Goal: Information Seeking & Learning: Find specific fact

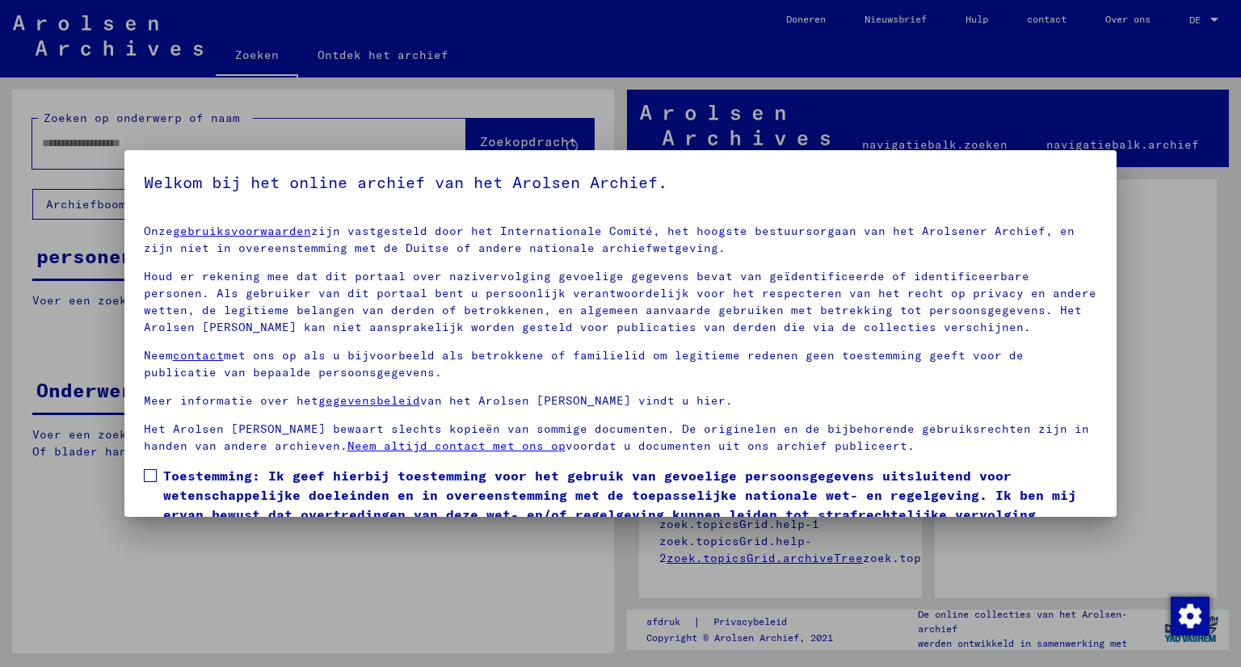
click at [147, 478] on span at bounding box center [150, 475] width 13 height 13
click at [225, 634] on div at bounding box center [620, 333] width 1241 height 667
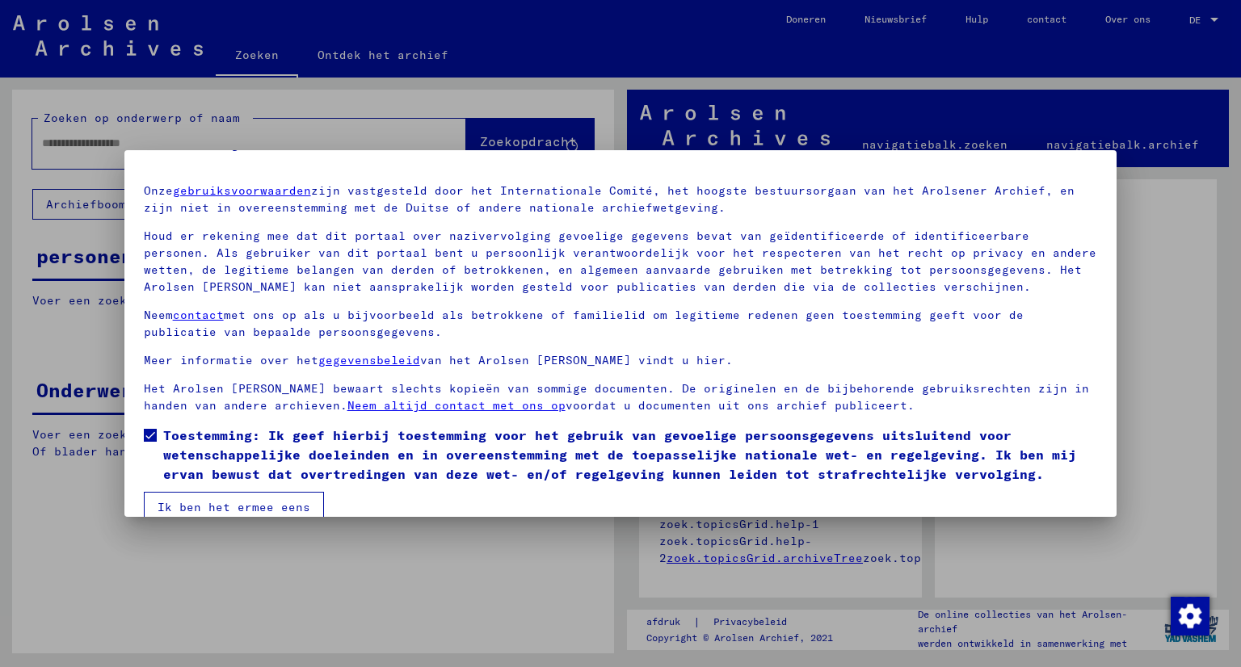
scroll to position [65, 0]
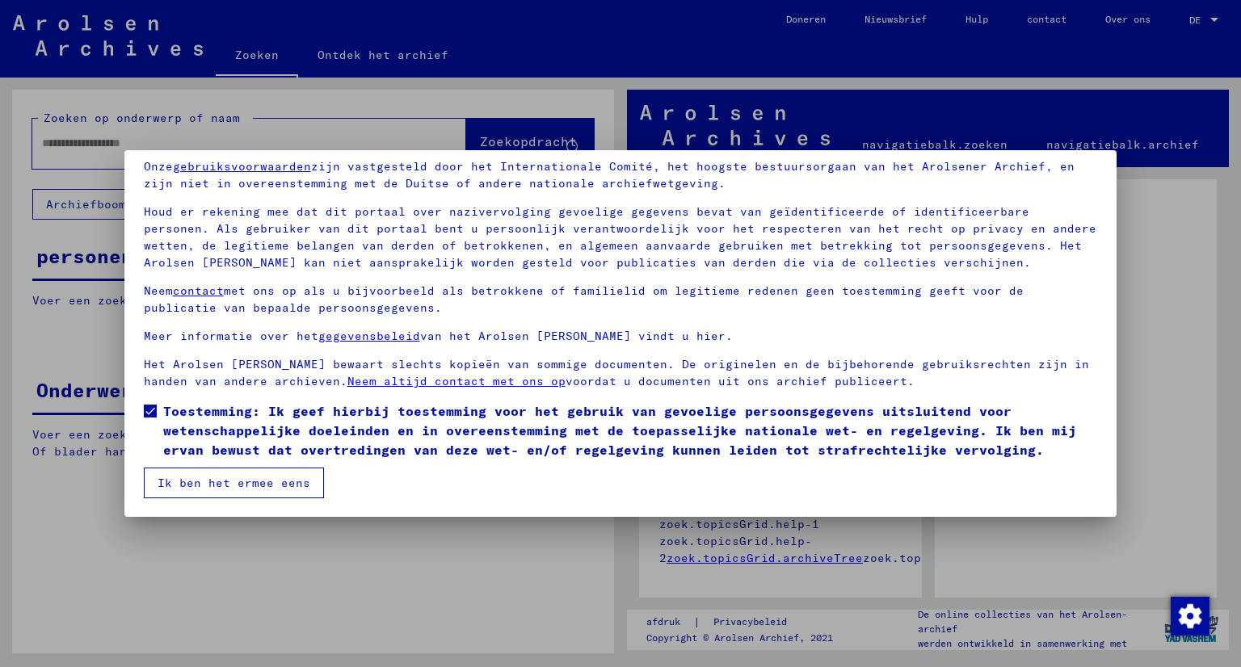
click at [265, 478] on font "Ik ben het ermee eens" at bounding box center [234, 483] width 153 height 15
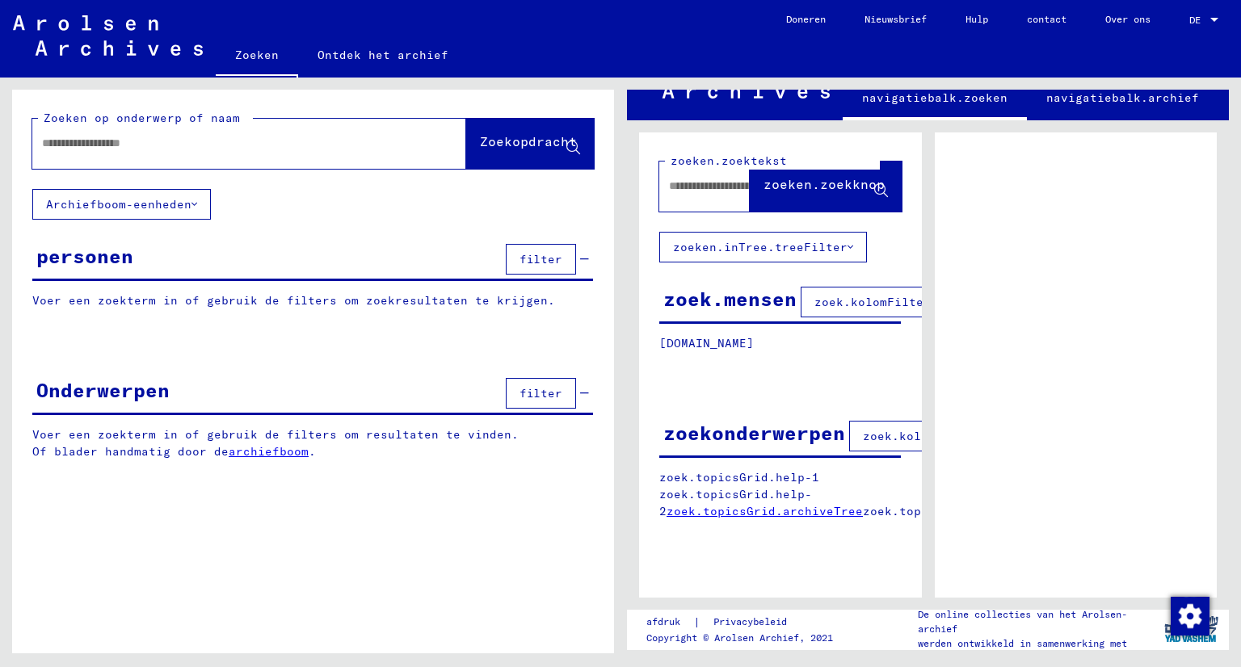
scroll to position [0, 0]
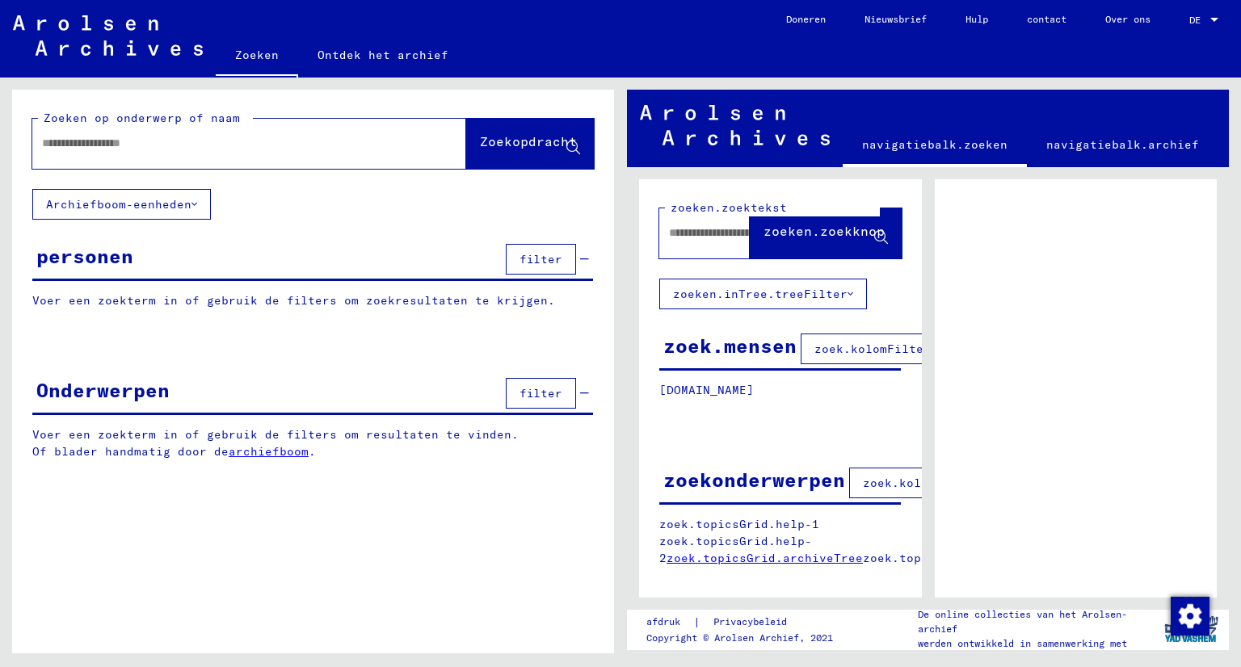
click at [97, 148] on input "text" at bounding box center [234, 143] width 385 height 17
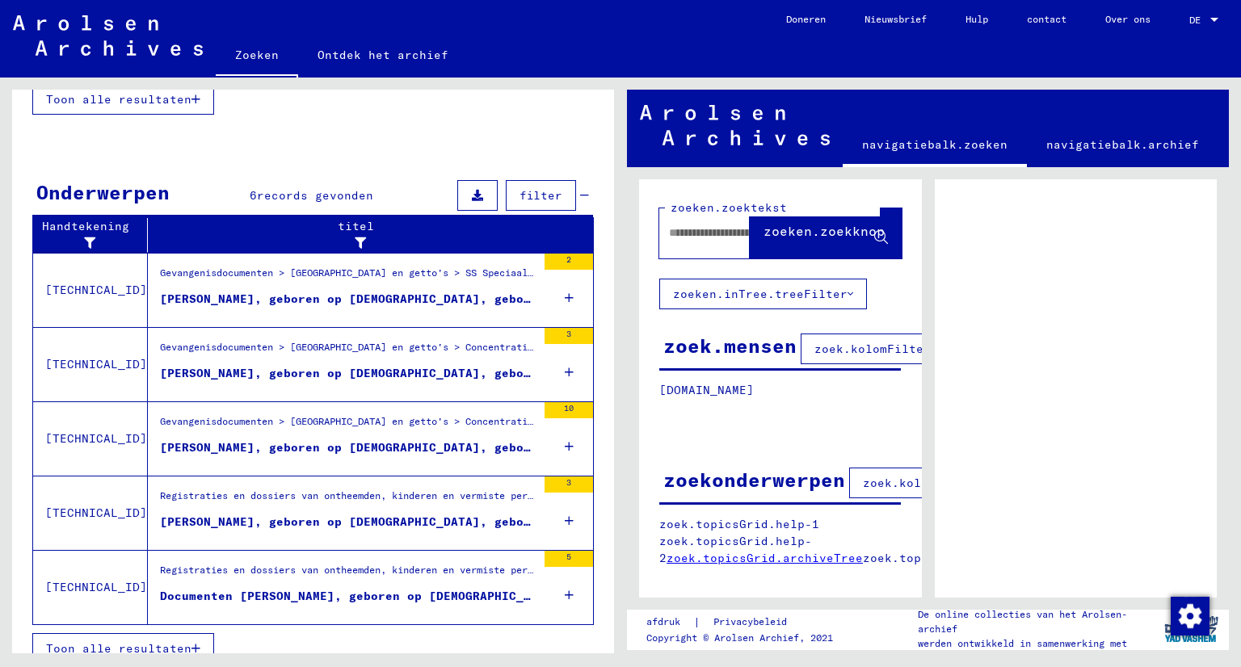
scroll to position [467, 0]
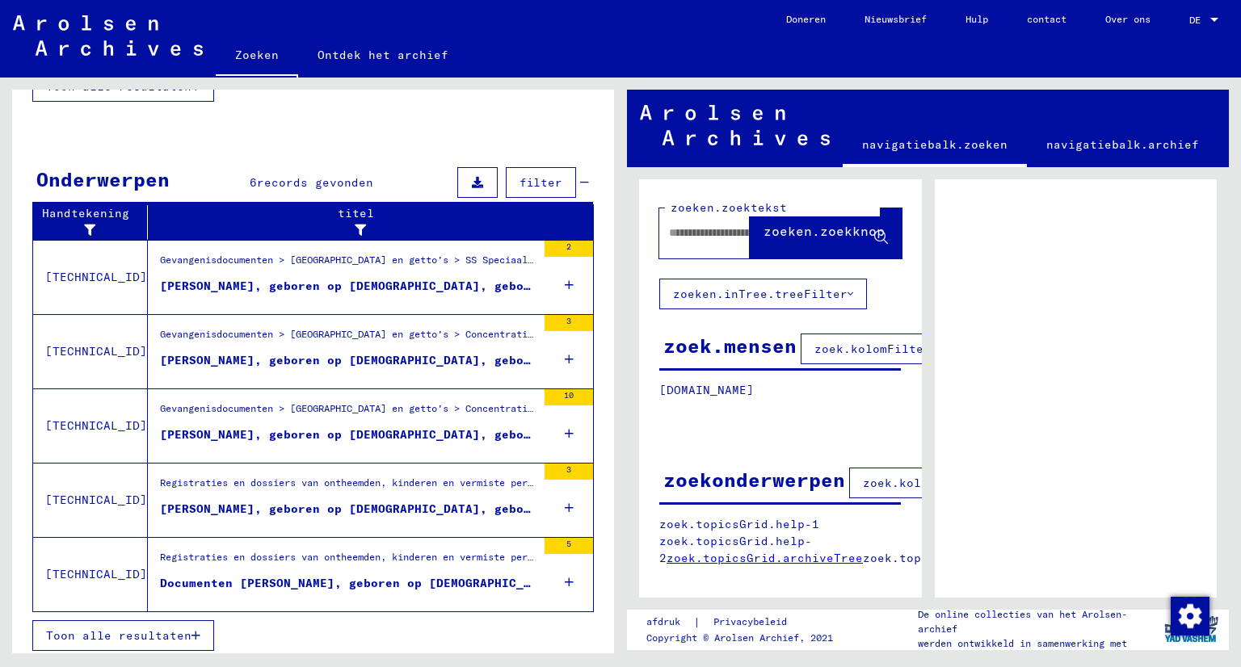
click at [166, 641] on button "Toon alle resultaten" at bounding box center [123, 636] width 182 height 31
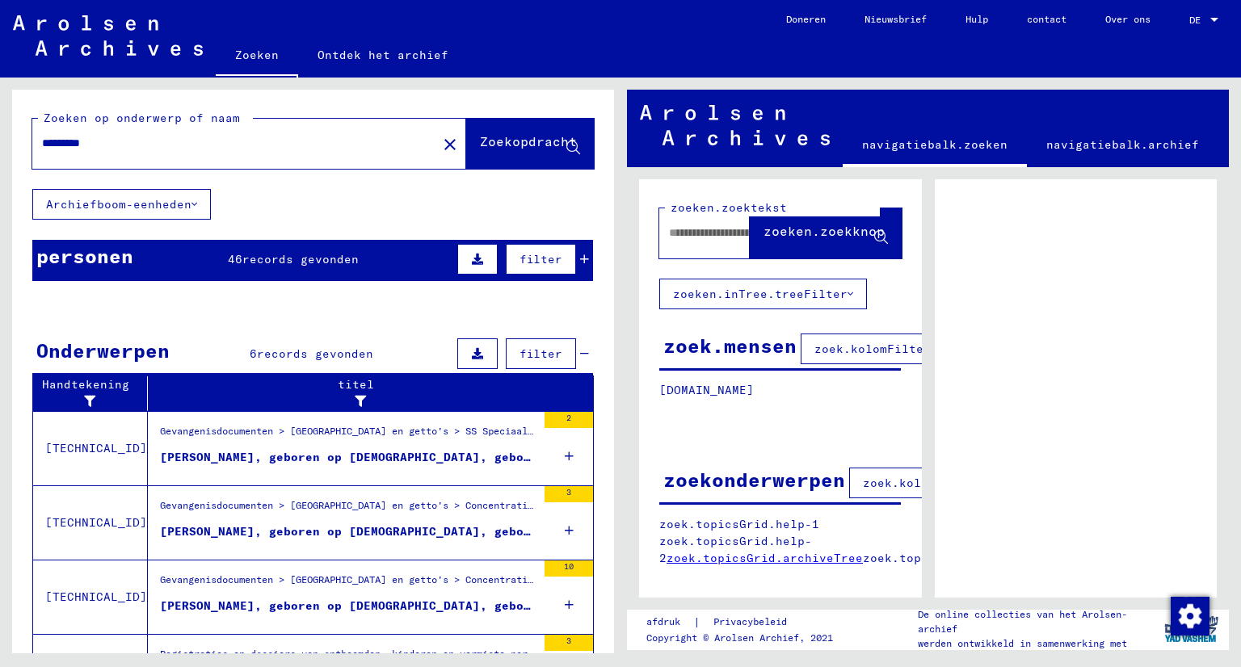
scroll to position [0, 0]
click at [156, 132] on div "*********" at bounding box center [229, 143] width 395 height 36
click at [155, 142] on input "*********" at bounding box center [234, 143] width 385 height 17
type input "*"
type input "*********"
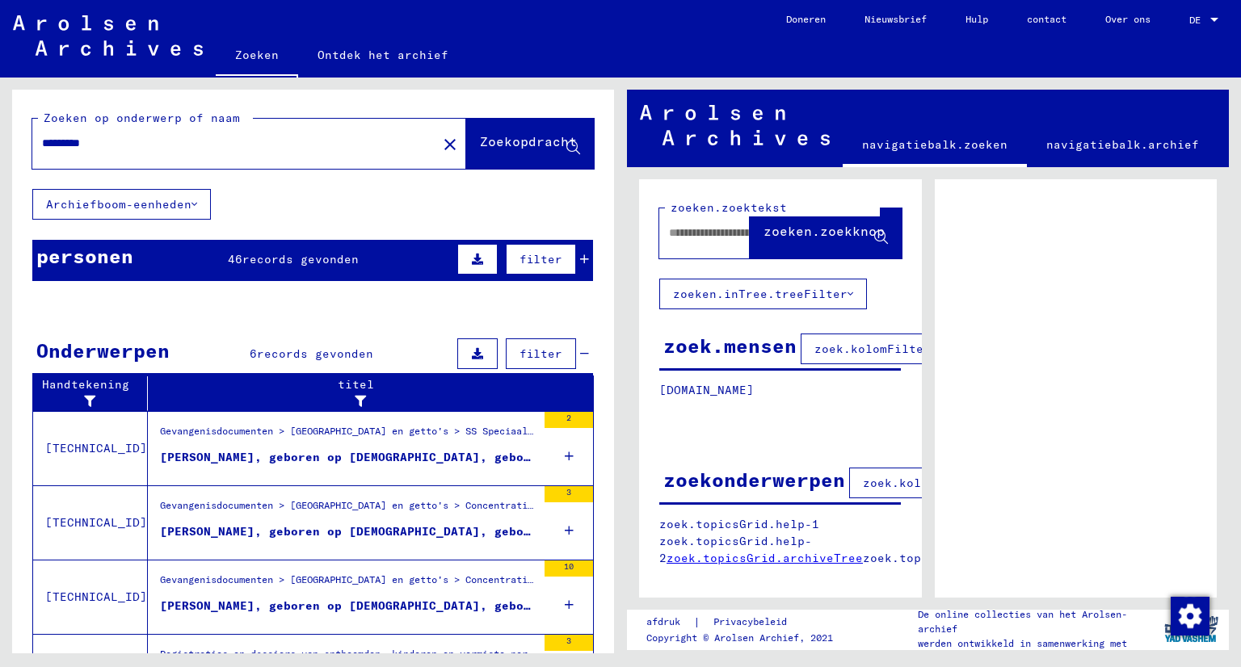
click at [503, 143] on font "Zoekopdracht" at bounding box center [528, 141] width 97 height 16
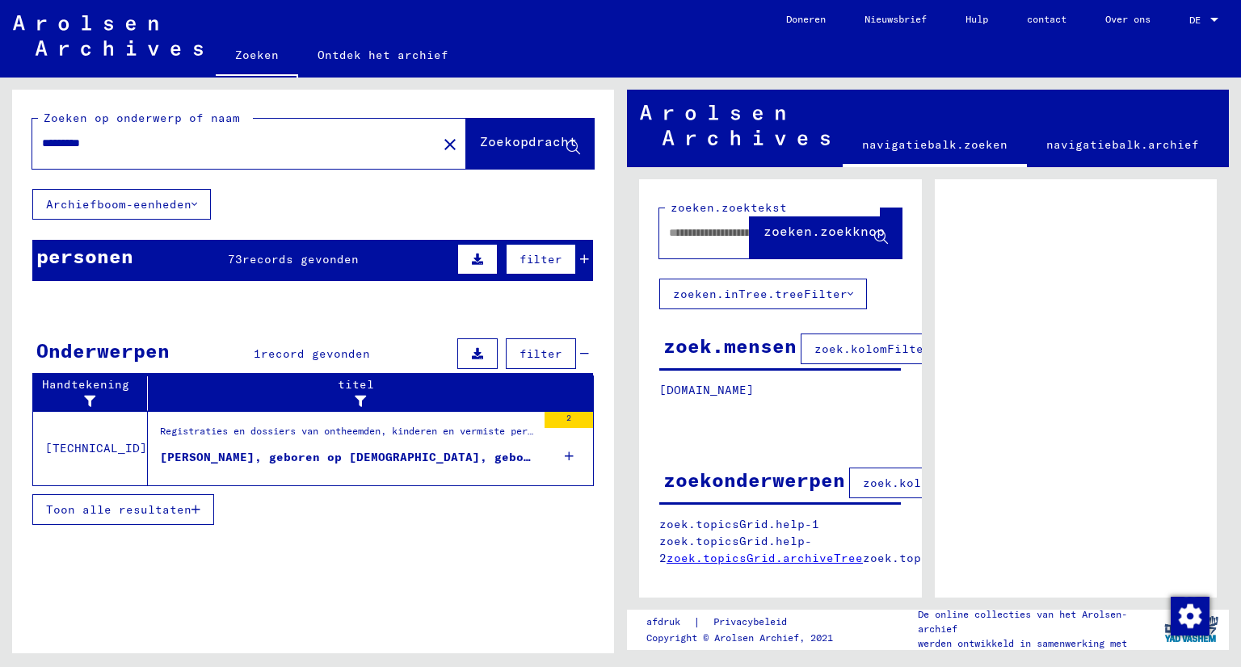
click at [975, 21] on font "Hulp" at bounding box center [977, 19] width 23 height 12
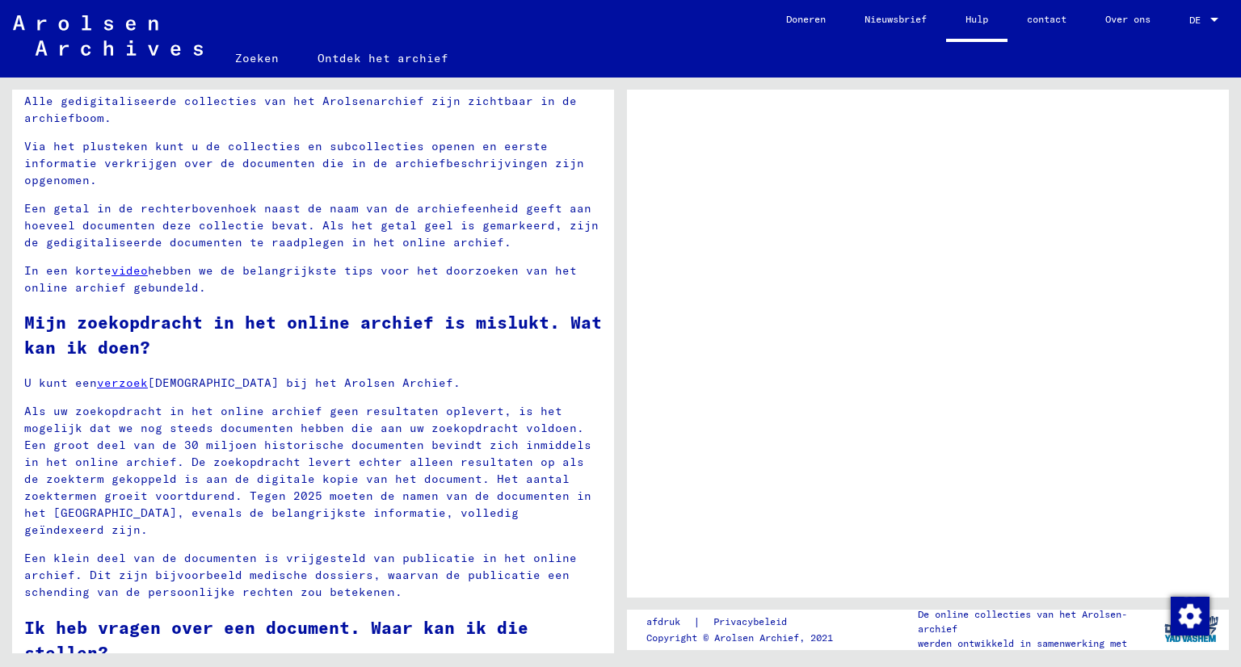
scroll to position [970, 0]
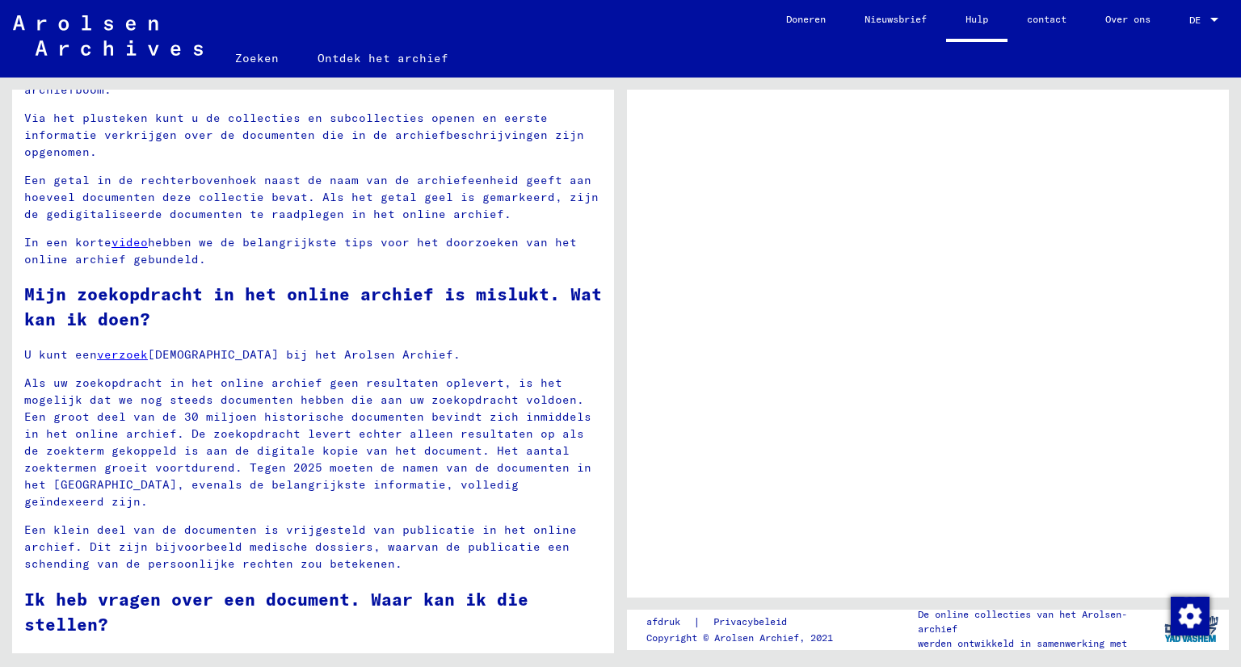
click at [137, 347] on font "verzoek" at bounding box center [122, 354] width 51 height 15
